Goal: Information Seeking & Learning: Learn about a topic

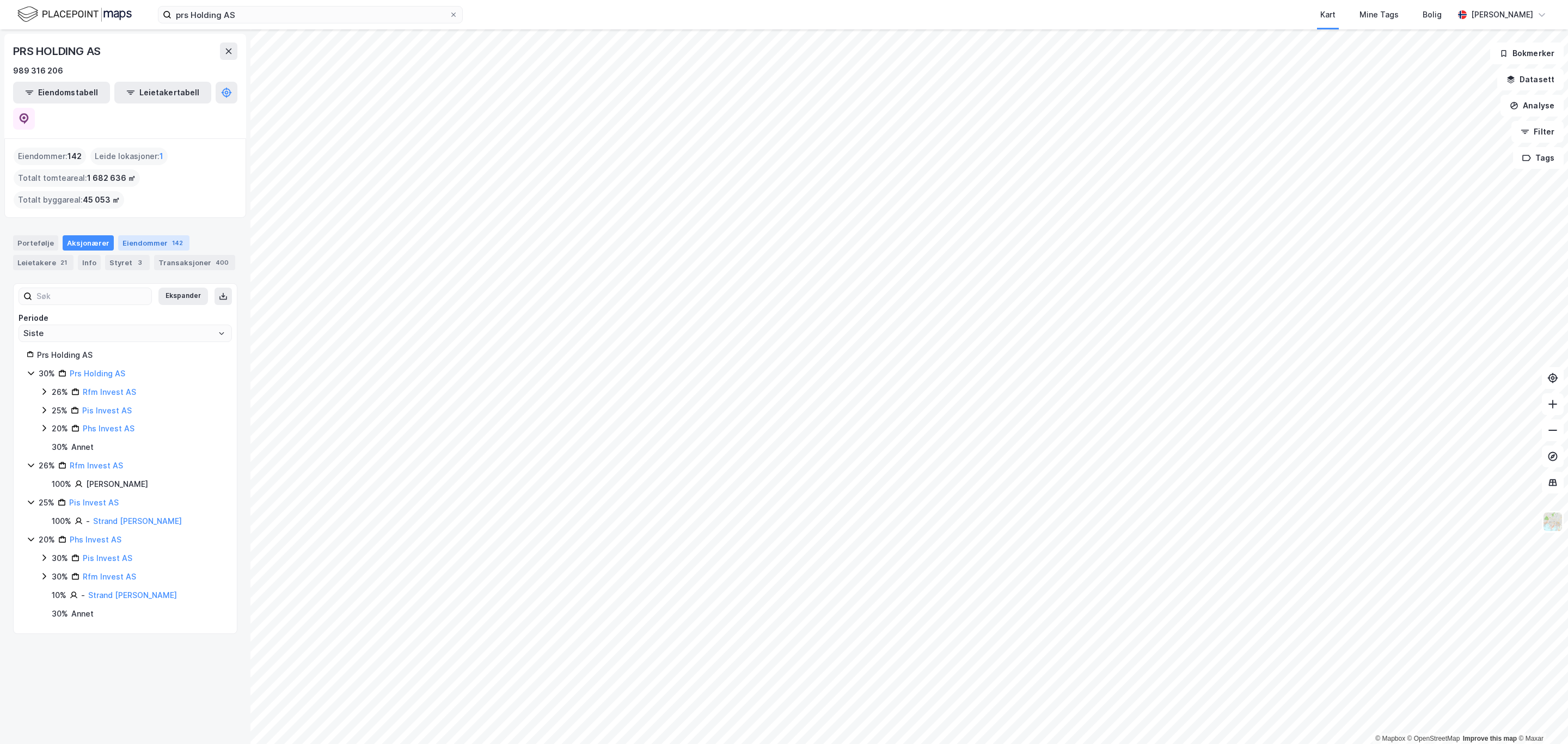
click at [137, 235] on div "Eiendommer 142" at bounding box center [154, 243] width 71 height 15
